Goal: Navigation & Orientation: Find specific page/section

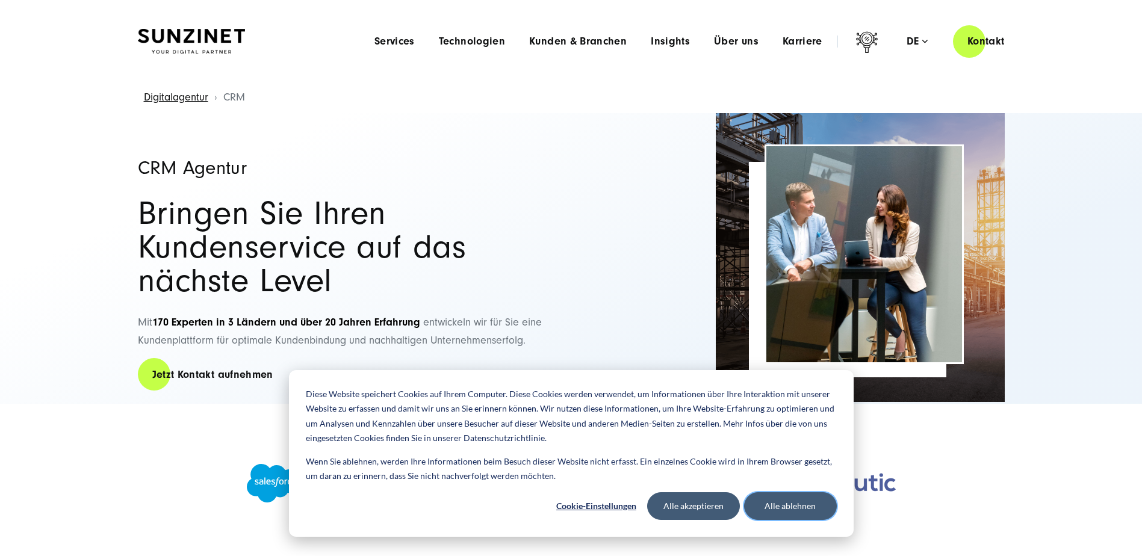
click at [781, 502] on button "Alle ablehnen" at bounding box center [790, 507] width 93 height 28
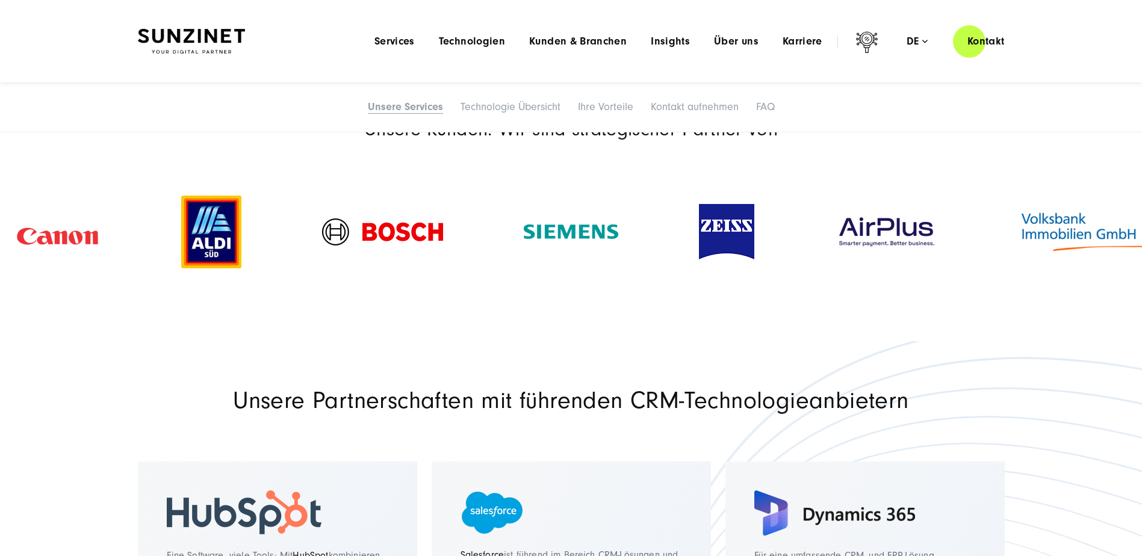
scroll to position [1325, 0]
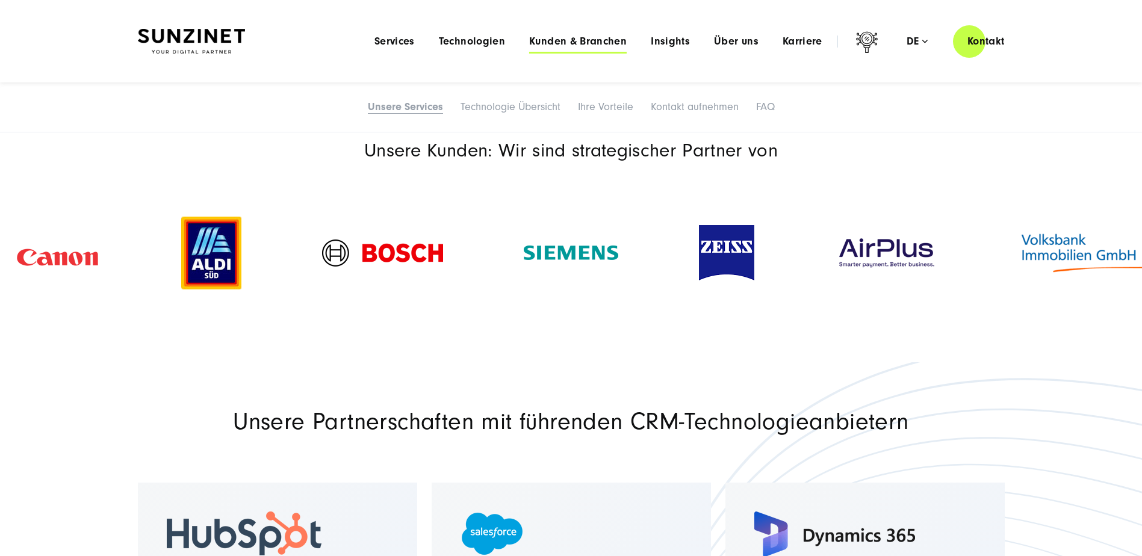
click at [575, 43] on span "Kunden & Branchen" at bounding box center [578, 42] width 98 height 12
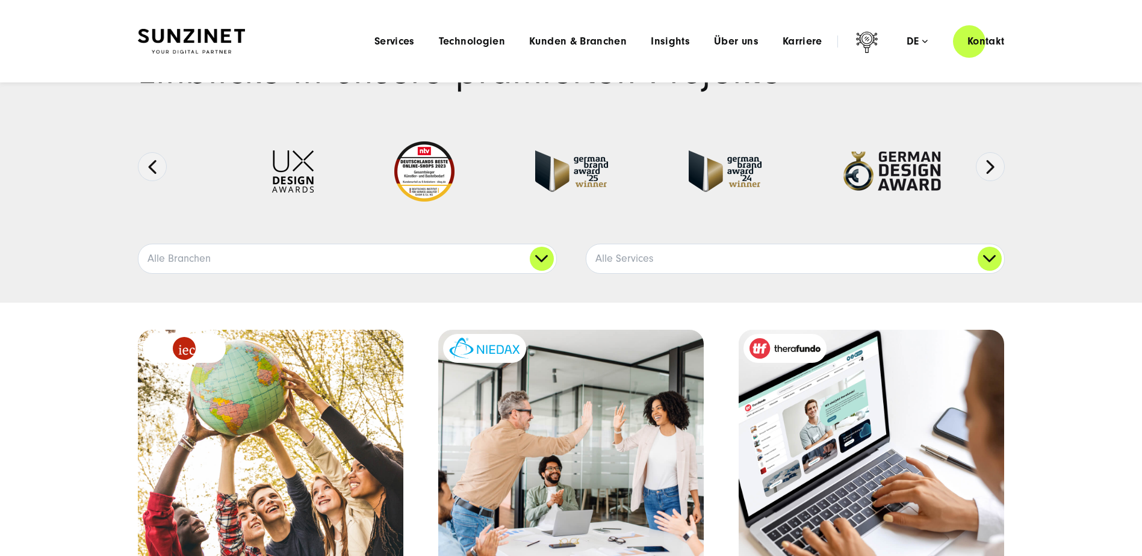
scroll to position [60, 0]
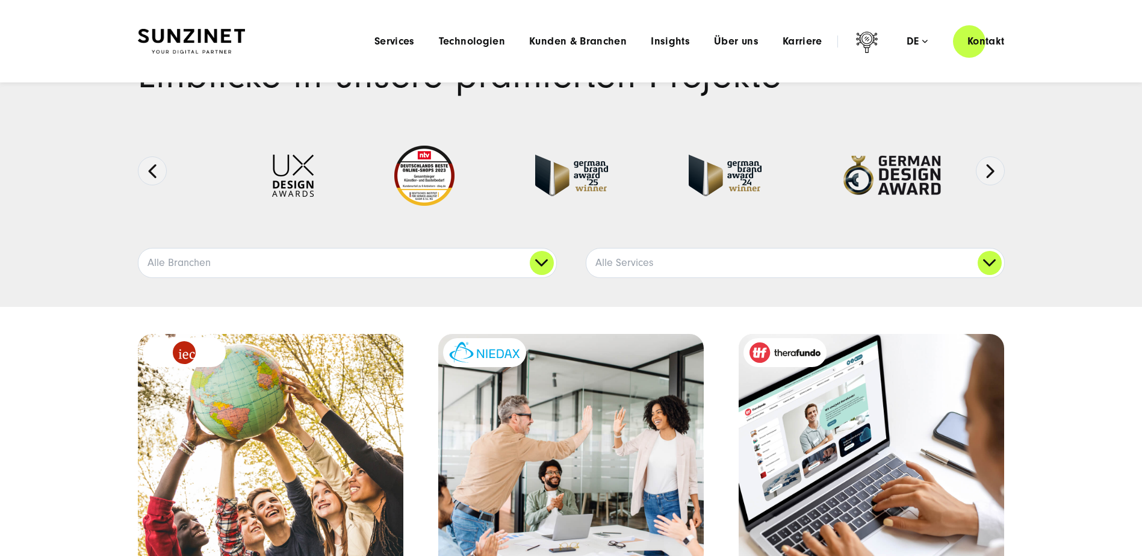
click at [575, 43] on span "Kunden & Branchen" at bounding box center [578, 42] width 98 height 12
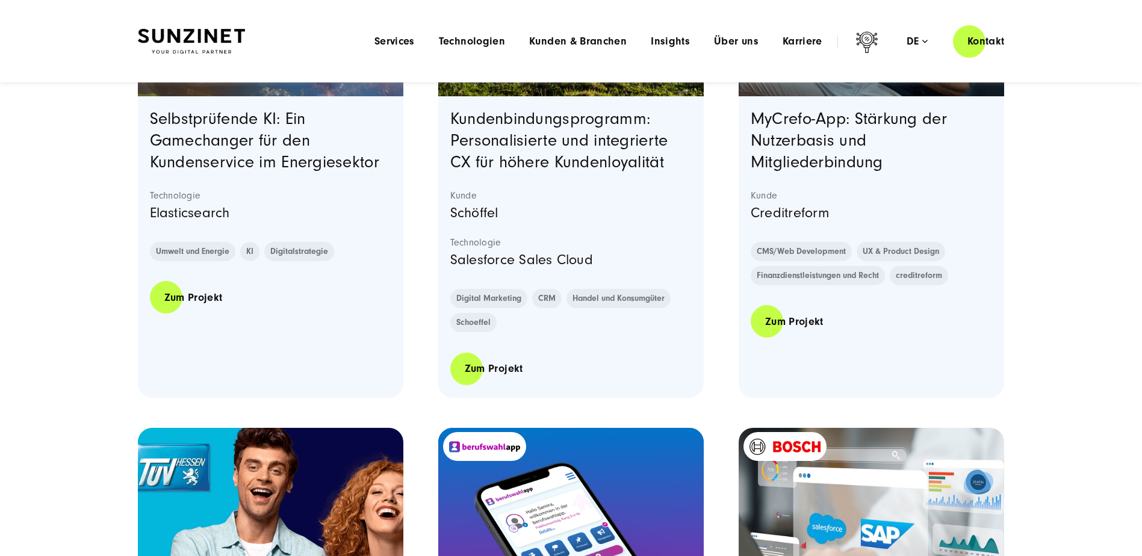
scroll to position [1692, 0]
